Goal: Entertainment & Leisure: Consume media (video, audio)

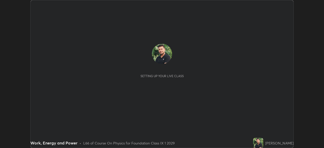
scroll to position [148, 324]
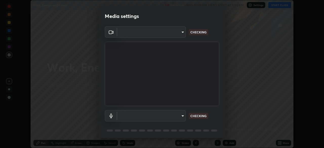
type input "6a58b21e3886260455e3a8f5b68a010b8d66c957dea9152d99a69134fe1af4a5"
type input "default"
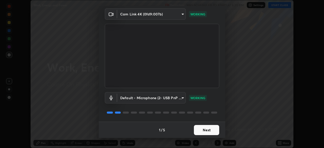
click at [204, 131] on button "Next" at bounding box center [206, 130] width 25 height 10
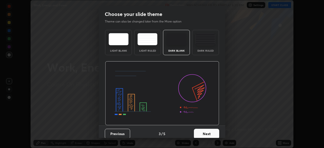
click at [205, 130] on button "Next" at bounding box center [206, 134] width 25 height 10
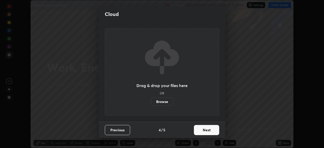
click at [205, 130] on button "Next" at bounding box center [206, 130] width 25 height 10
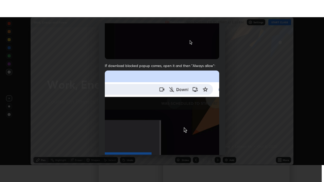
scroll to position [121, 0]
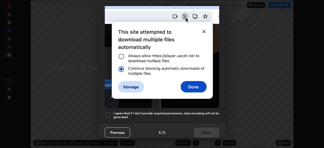
click at [107, 114] on div at bounding box center [108, 115] width 6 height 6
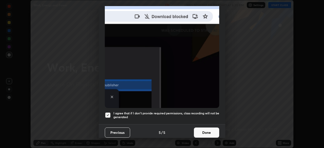
click at [203, 132] on button "Done" at bounding box center [206, 133] width 25 height 10
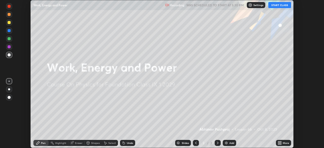
click at [281, 142] on icon at bounding box center [280, 142] width 1 height 1
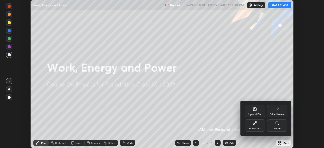
click at [261, 125] on div "Full screen" at bounding box center [255, 126] width 20 height 12
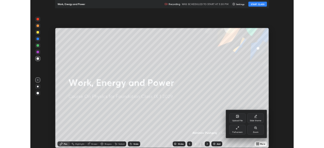
scroll to position [182, 324]
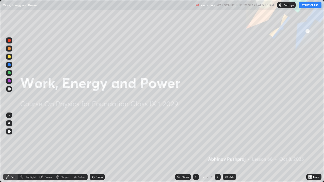
click at [312, 5] on button "START CLASS" at bounding box center [310, 5] width 23 height 6
click at [230, 148] on div "Add" at bounding box center [232, 177] width 5 height 3
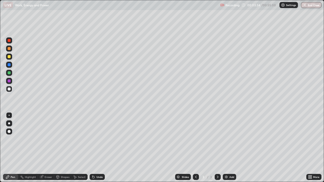
click at [9, 56] on div at bounding box center [9, 56] width 3 height 3
click at [9, 89] on div at bounding box center [9, 89] width 3 height 3
click at [227, 148] on div "Add" at bounding box center [229, 177] width 13 height 6
click at [196, 148] on icon at bounding box center [196, 177] width 4 height 4
click at [218, 148] on icon at bounding box center [218, 177] width 2 height 3
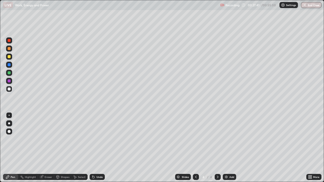
click at [216, 148] on icon at bounding box center [218, 177] width 4 height 4
click at [225, 148] on img at bounding box center [226, 177] width 4 height 4
click at [311, 148] on icon at bounding box center [311, 176] width 1 height 1
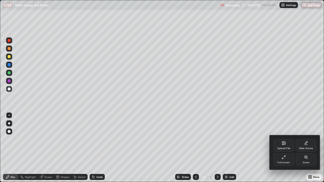
click at [281, 148] on div "Full screen" at bounding box center [284, 160] width 20 height 12
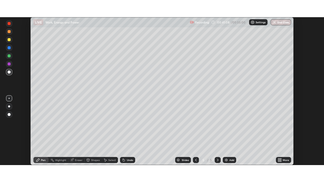
scroll to position [25184, 25008]
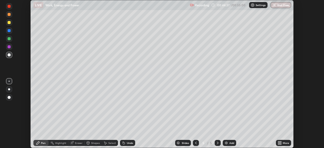
click at [281, 142] on icon at bounding box center [280, 142] width 1 height 1
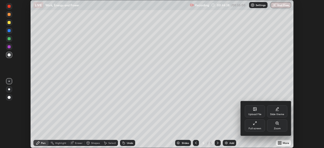
click at [257, 125] on div "Full screen" at bounding box center [255, 126] width 20 height 12
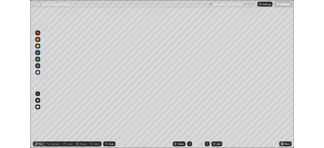
scroll to position [182, 324]
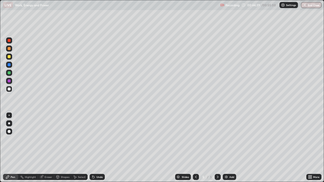
click at [194, 148] on icon at bounding box center [196, 177] width 4 height 4
click at [312, 7] on button "End Class" at bounding box center [311, 5] width 21 height 6
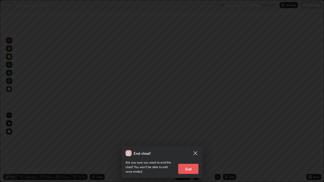
click at [192, 148] on button "End" at bounding box center [188, 169] width 20 height 10
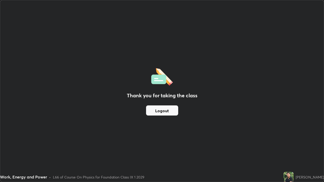
click at [166, 112] on button "Logout" at bounding box center [162, 111] width 32 height 10
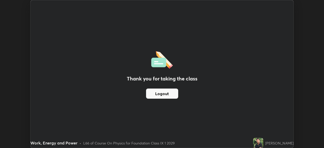
scroll to position [25184, 25008]
